Goal: Transaction & Acquisition: Purchase product/service

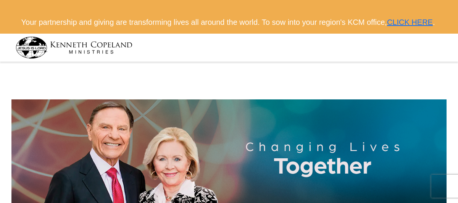
select select "AP"
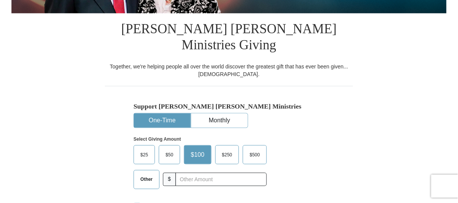
scroll to position [235, 0]
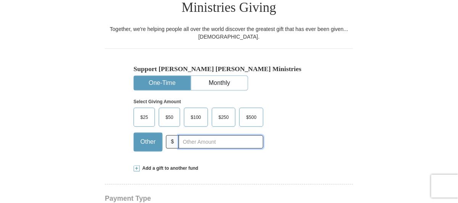
click at [194, 136] on input "text" at bounding box center [221, 141] width 85 height 13
type input "375"
click at [117, 131] on div "Support Kenneth Copeland Ministries One-Time Monthly Select Giving Amount Amoun…" at bounding box center [229, 102] width 248 height 109
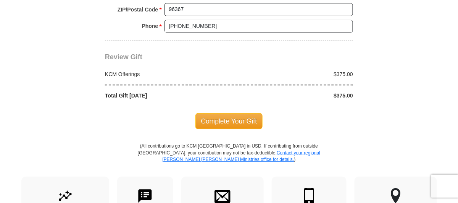
scroll to position [731, 0]
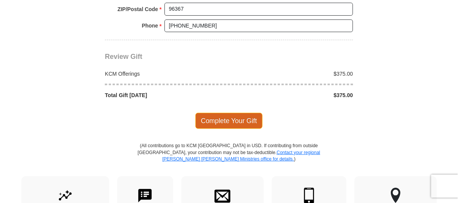
click at [225, 113] on span "Complete Your Gift" at bounding box center [229, 121] width 68 height 16
